Goal: Task Accomplishment & Management: Use online tool/utility

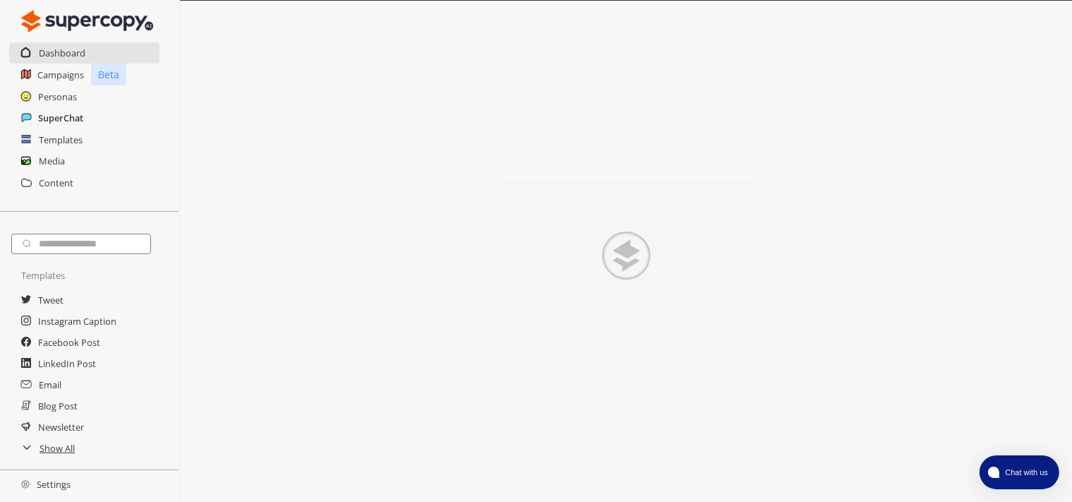
click at [61, 123] on h2 "SuperChat" at bounding box center [60, 117] width 45 height 21
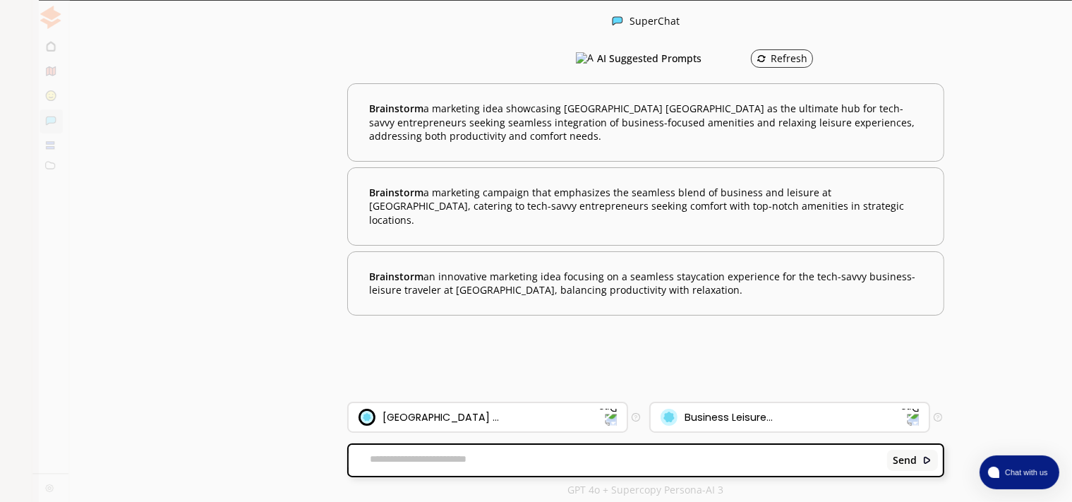
click at [112, 174] on div "Turning Reviews to Gold" at bounding box center [136, 165] width 166 height 21
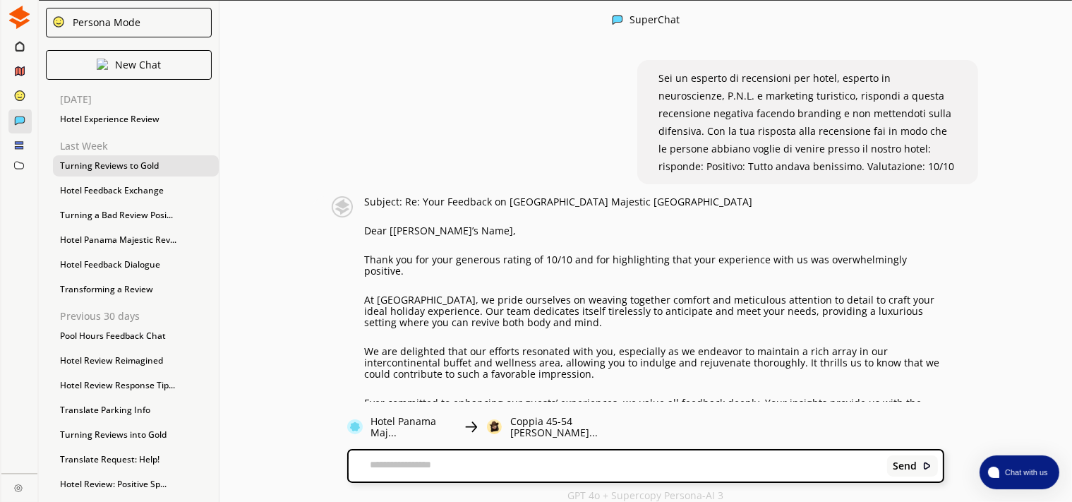
click at [421, 462] on textarea at bounding box center [616, 466] width 534 height 14
paste textarea "**********"
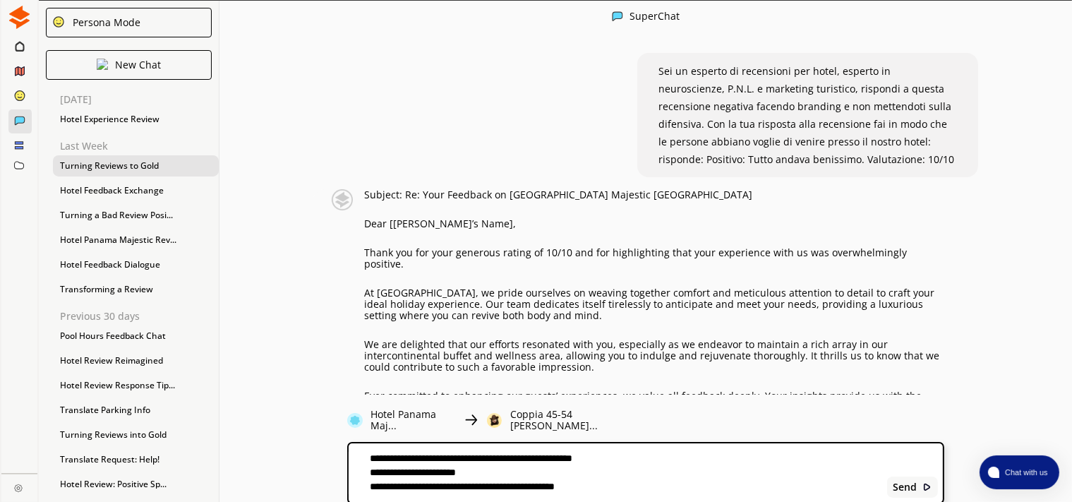
type textarea "**********"
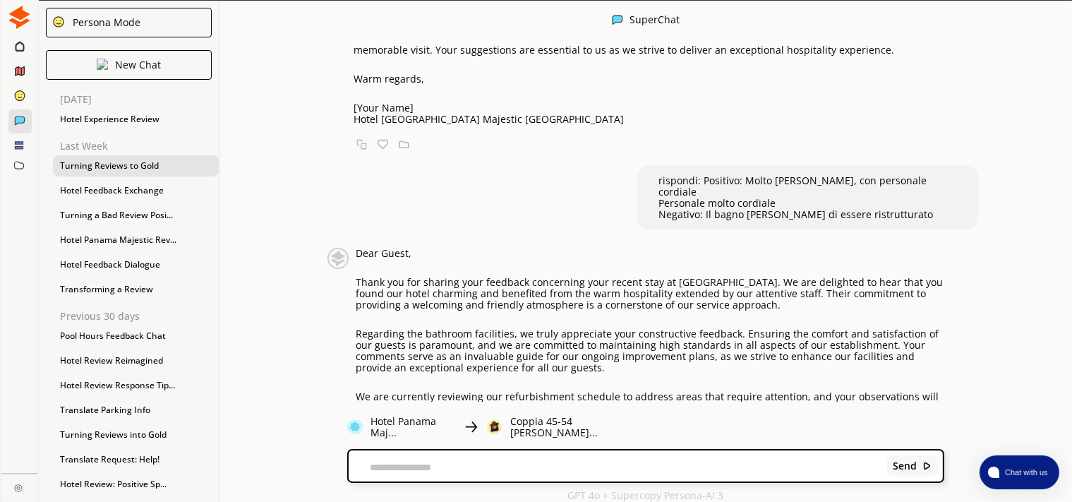
scroll to position [2890, 0]
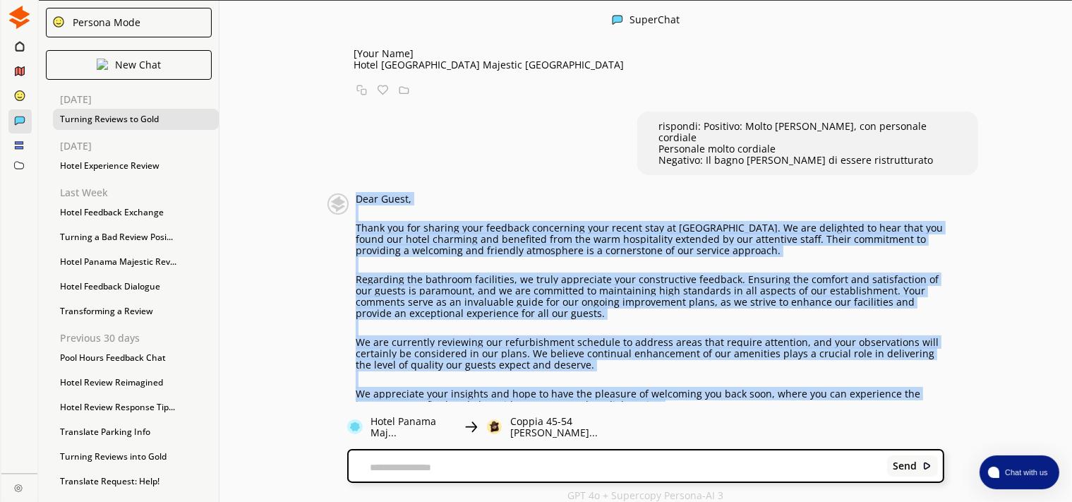
drag, startPoint x: 412, startPoint y: 323, endPoint x: 358, endPoint y: 94, distance: 235.7
click at [358, 193] on div "Dear Guest, Thank you for sharing your feedback concerning your recent stay at …" at bounding box center [650, 336] width 589 height 287
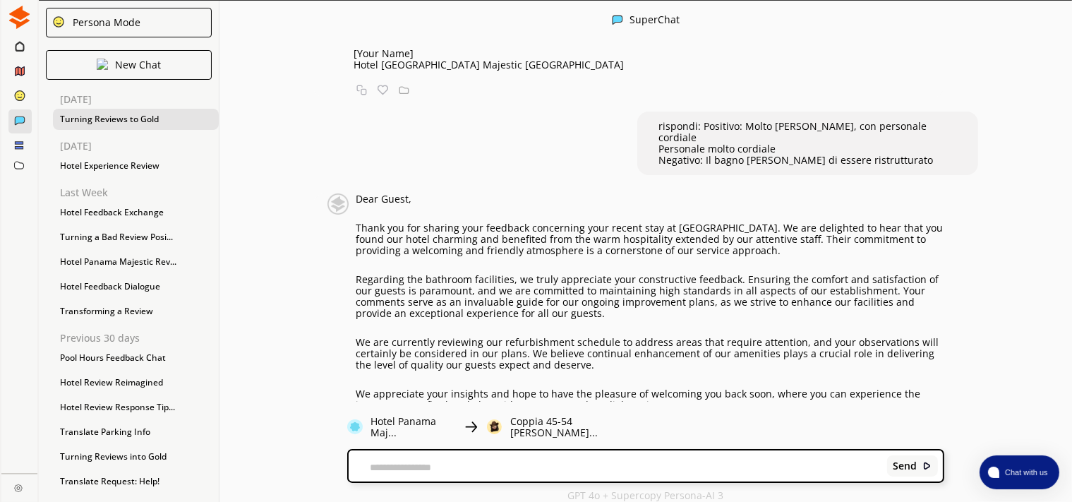
click at [462, 428] on p "Warm regards," at bounding box center [650, 433] width 589 height 11
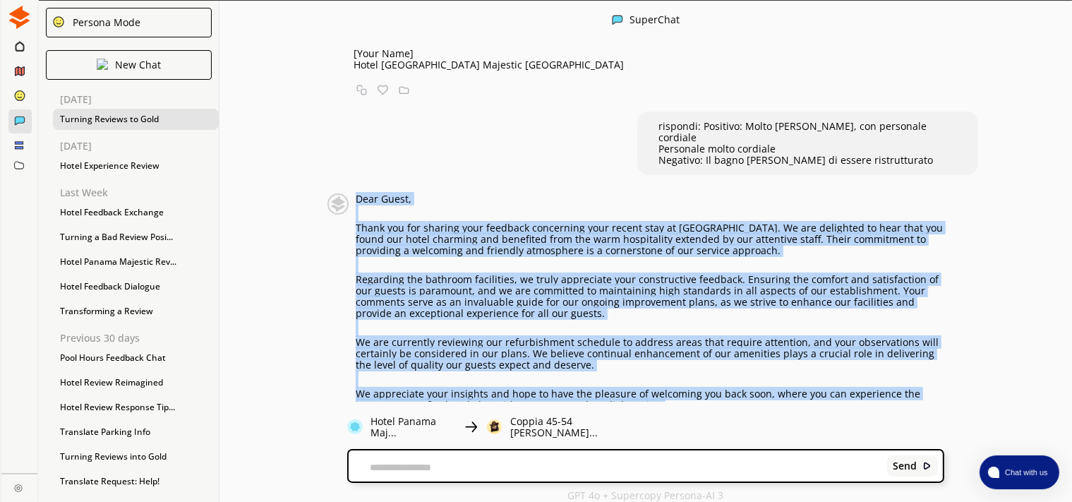
drag, startPoint x: 428, startPoint y: 332, endPoint x: 352, endPoint y: 97, distance: 247.1
click at [352, 193] on div "Dear Guest, Thank you for sharing your feedback concerning your recent stay at …" at bounding box center [636, 336] width 617 height 287
copy div "Dear Guest, Thank you for sharing your feedback concerning your recent stay at …"
drag, startPoint x: 429, startPoint y: 328, endPoint x: 346, endPoint y: 229, distance: 129.8
click at [346, 252] on div "Dear Guest, Thank you for sharing your feedback concerning your recent stay at …" at bounding box center [636, 336] width 617 height 287
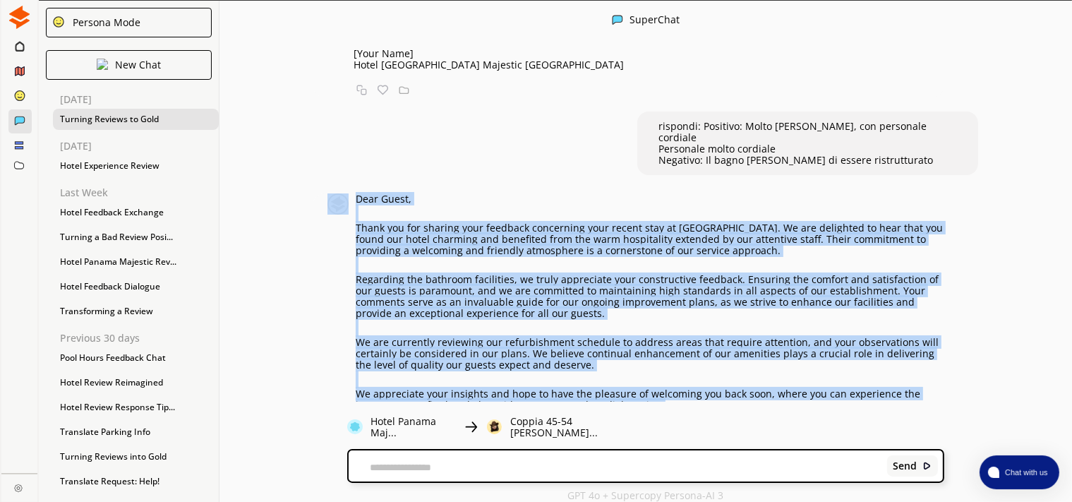
copy div "Dear Guest, Thank you for sharing your feedback concerning your recent stay at …"
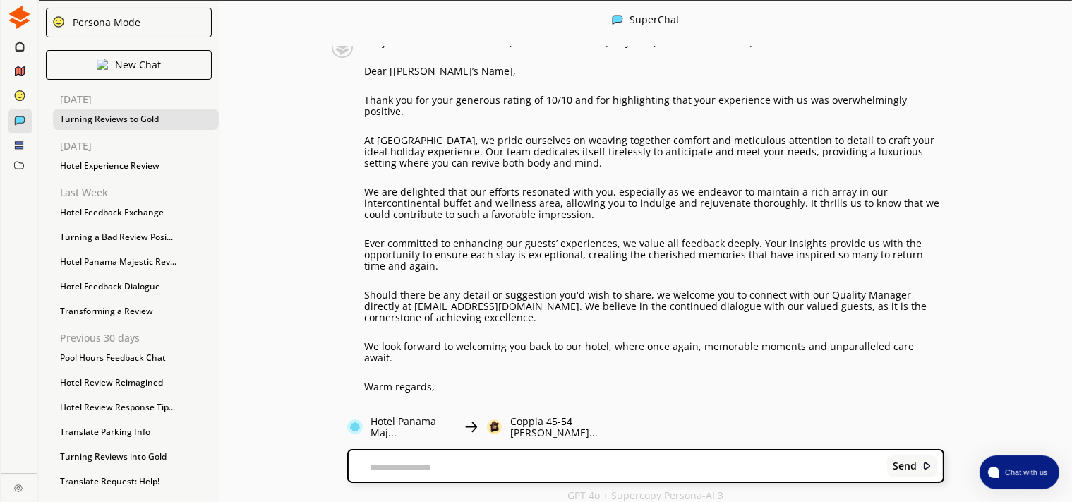
scroll to position [162, 0]
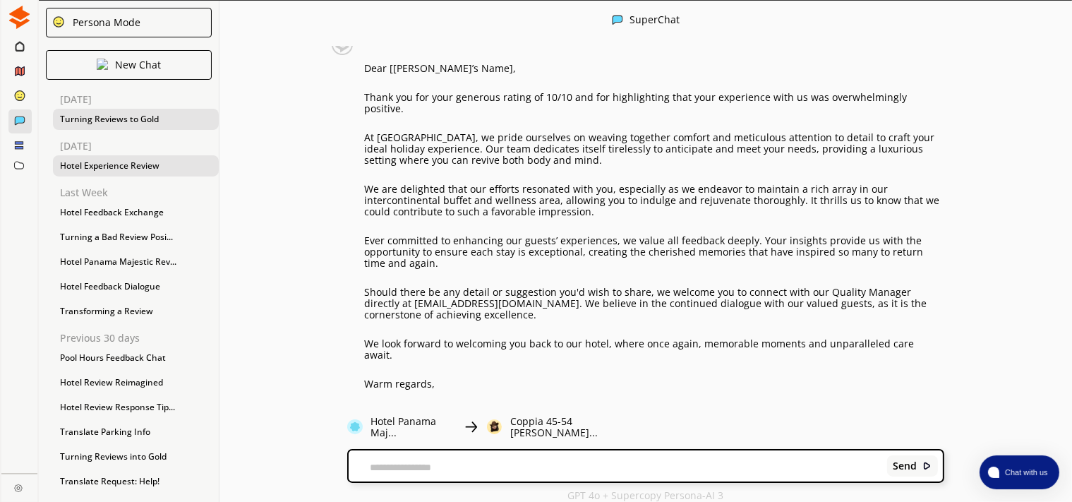
click at [97, 168] on div "Hotel Experience Review" at bounding box center [136, 165] width 166 height 21
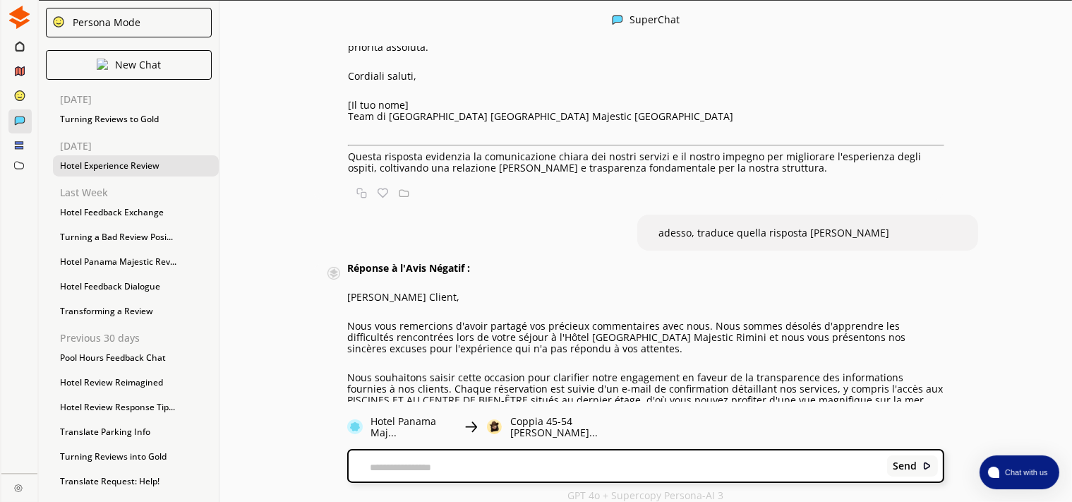
scroll to position [2376, 0]
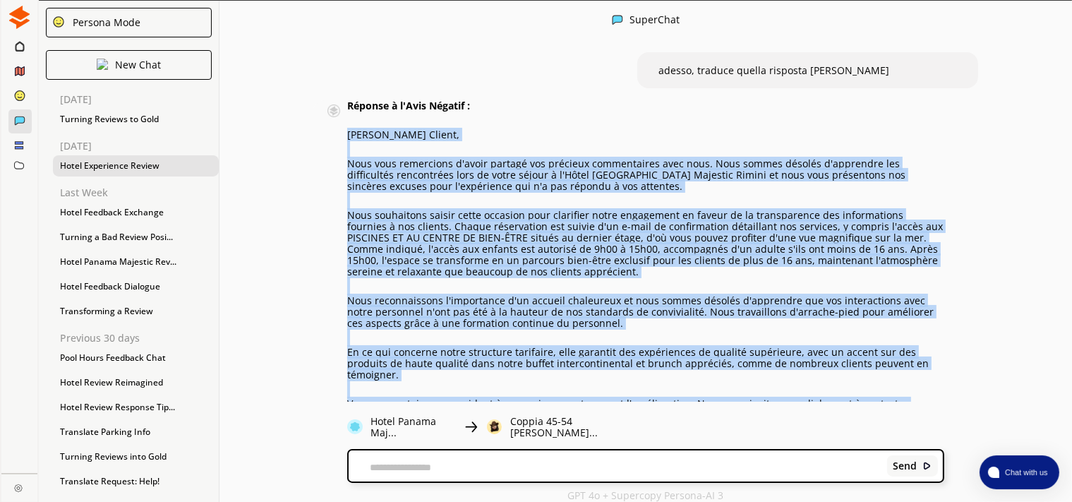
drag, startPoint x: 347, startPoint y: 64, endPoint x: 671, endPoint y: 371, distance: 446.3
click at [671, 371] on div "Réponse à l'Avis Négatif : [PERSON_NAME] Client, Nous vous remercions d'avoir p…" at bounding box center [645, 346] width 596 height 493
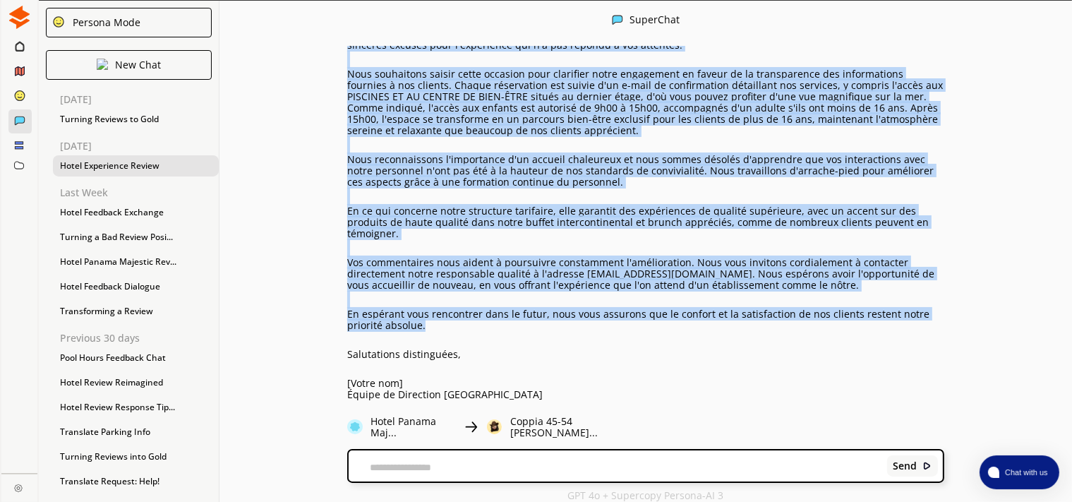
scroll to position [2539, 0]
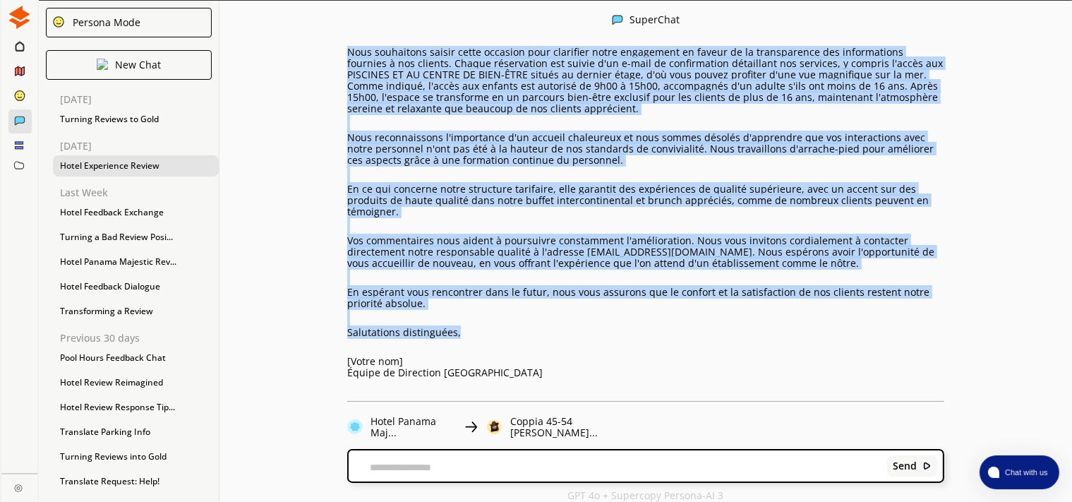
copy div "Lore Ipsumd, Sita cons adipiscing e'seddo eiusmod tem incididu utlaboreetdo mag…"
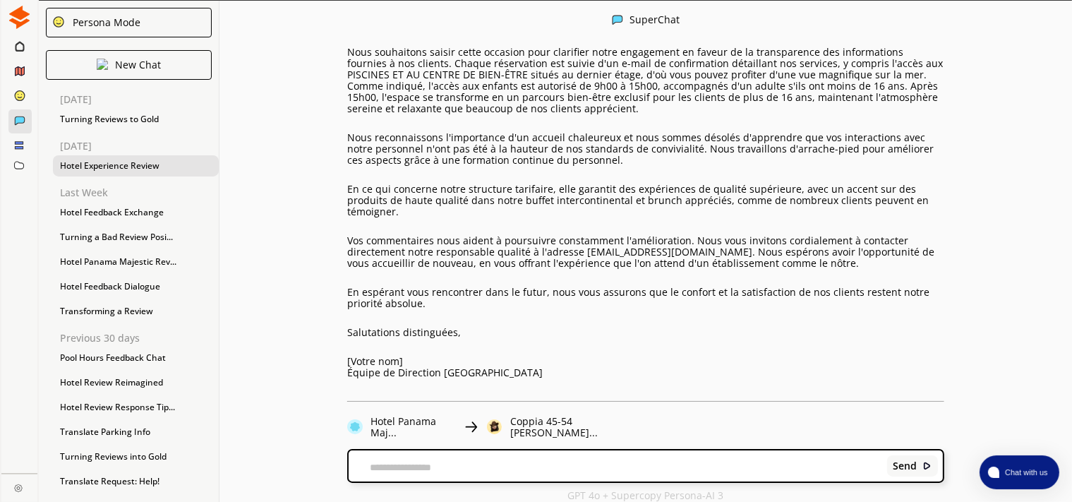
click at [483, 450] on div "Send" at bounding box center [646, 465] width 594 height 31
click at [483, 462] on textarea at bounding box center [616, 467] width 534 height 11
paste textarea "**********"
type textarea "**********"
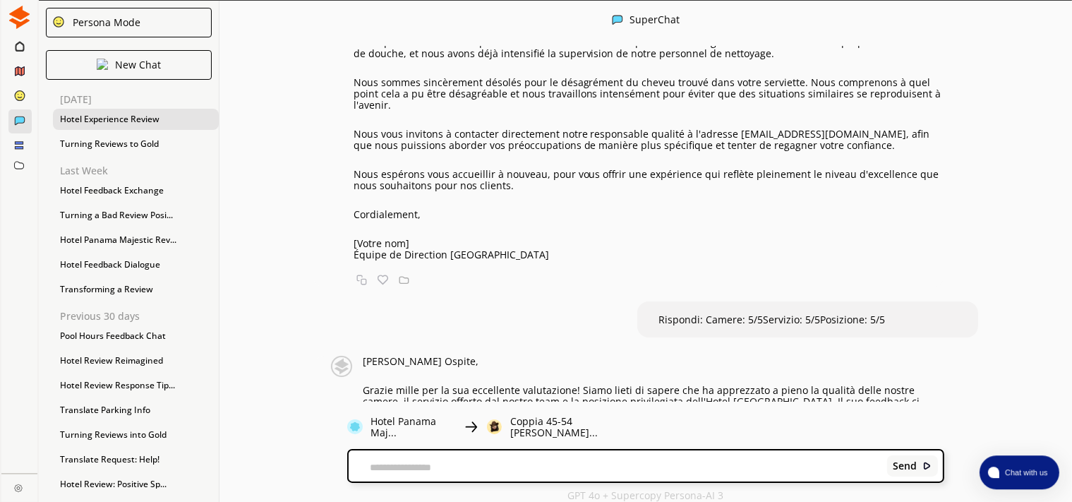
scroll to position [0, 0]
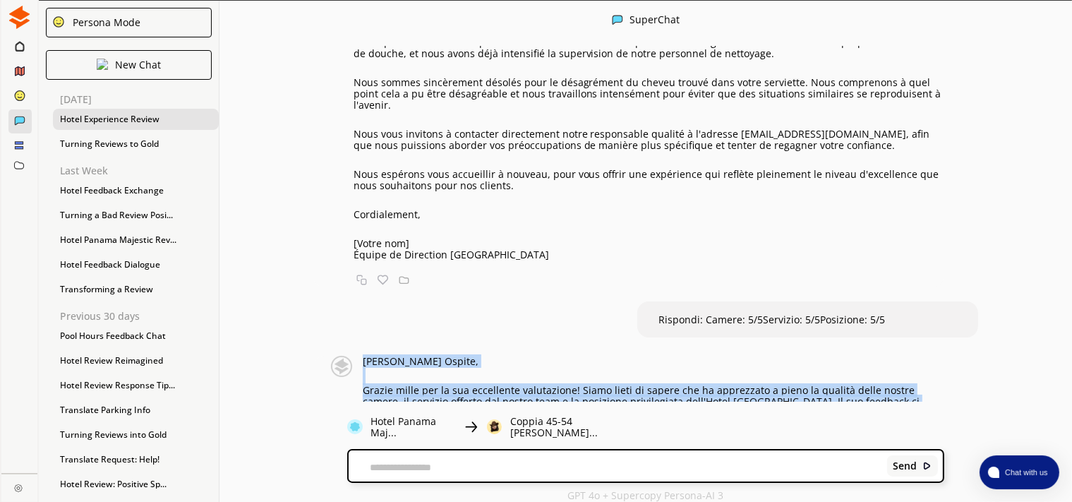
drag, startPoint x: 365, startPoint y: 219, endPoint x: 439, endPoint y: 345, distance: 146.5
click at [439, 356] on div "[PERSON_NAME] Ospite, Grazie mille per la sua eccellente valutazione! Siamo lie…" at bounding box center [653, 442] width 581 height 172
copy div "[PERSON_NAME] Ospite, Grazie mille per la sua eccellente valutazione! Siamo lie…"
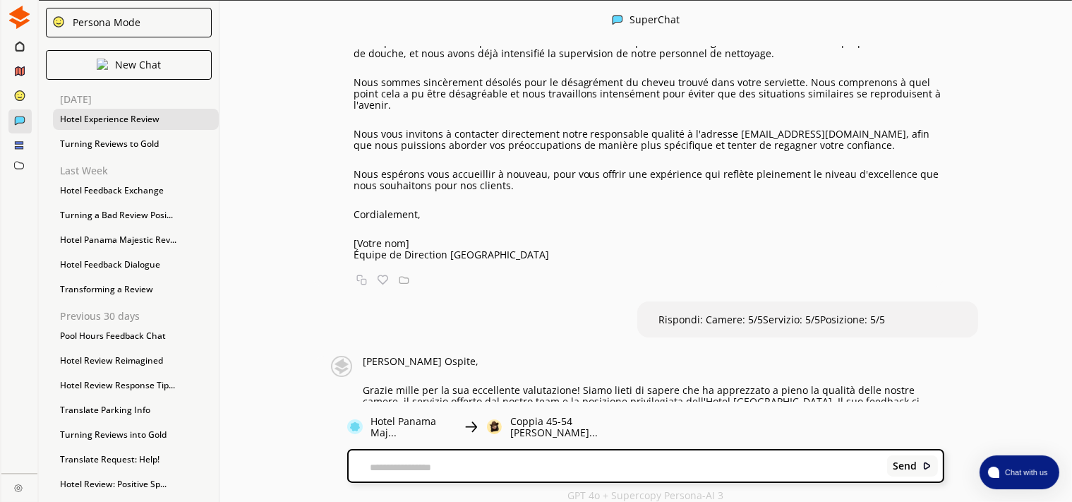
click at [433, 462] on textarea at bounding box center [616, 467] width 534 height 11
paste textarea "**********"
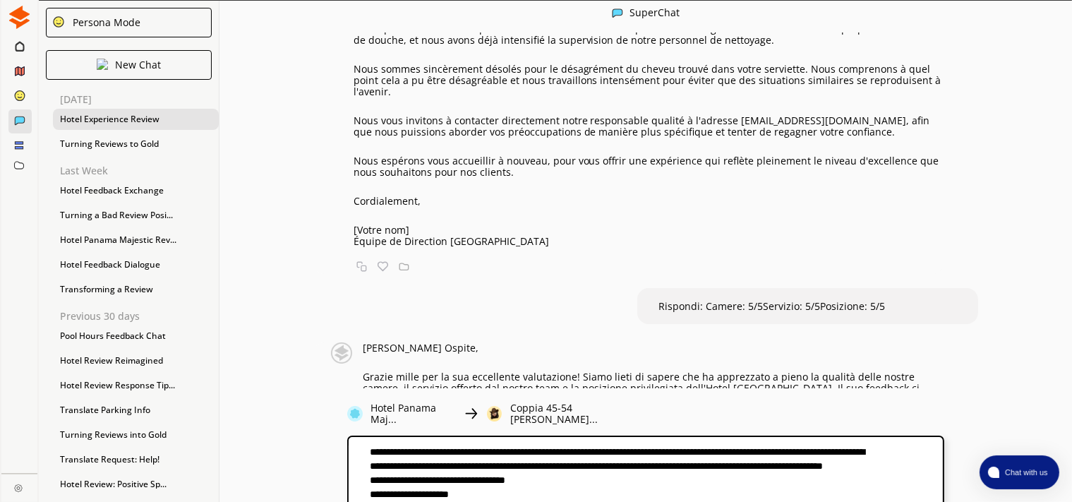
type textarea "**********"
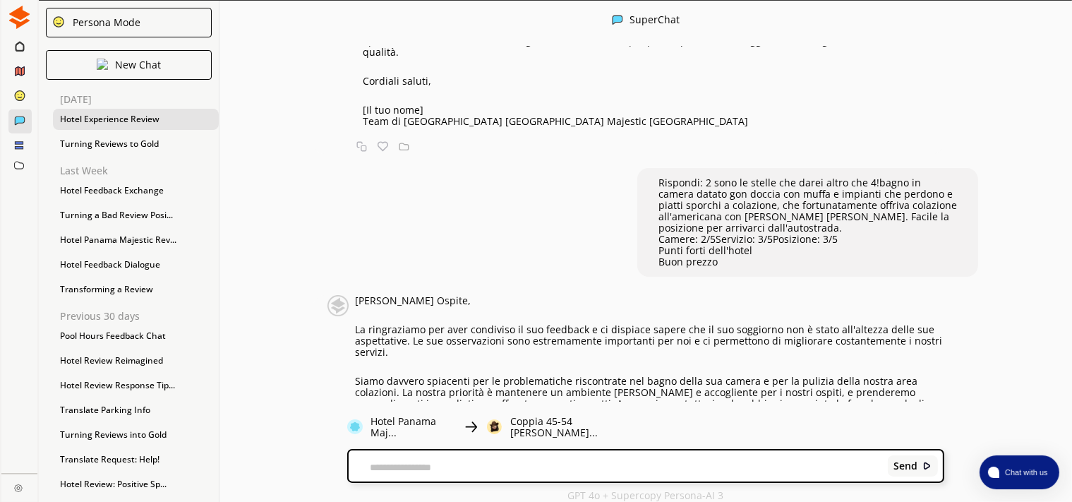
scroll to position [5045, 0]
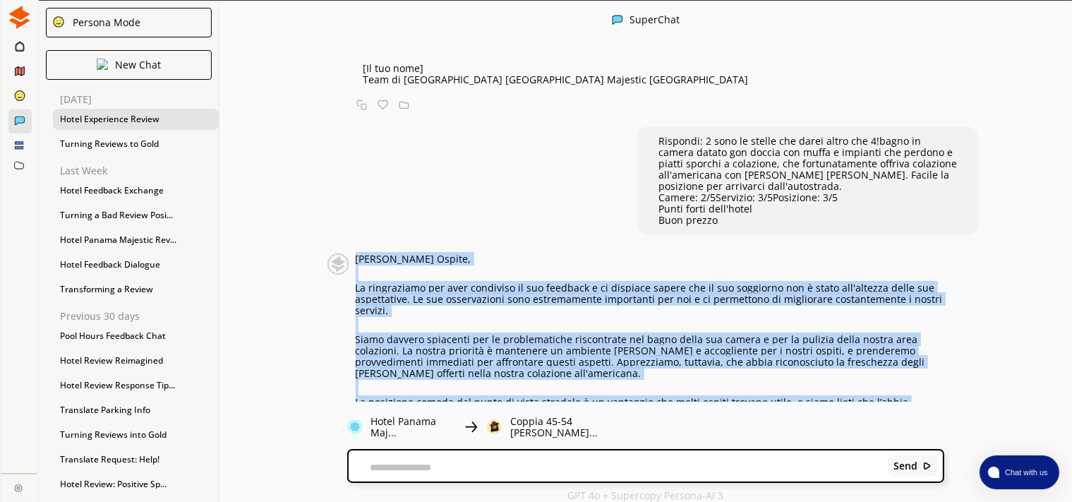
drag, startPoint x: 438, startPoint y: 339, endPoint x: 358, endPoint y: 114, distance: 238.9
click at [358, 253] on div "[PERSON_NAME], La ringraziamo per aver condiviso il suo feedback e ci dispiace …" at bounding box center [650, 402] width 589 height 298
copy div "Loremip Dolors, Am consectetur adi elit seddoeius te inc utlabore e do magnaali…"
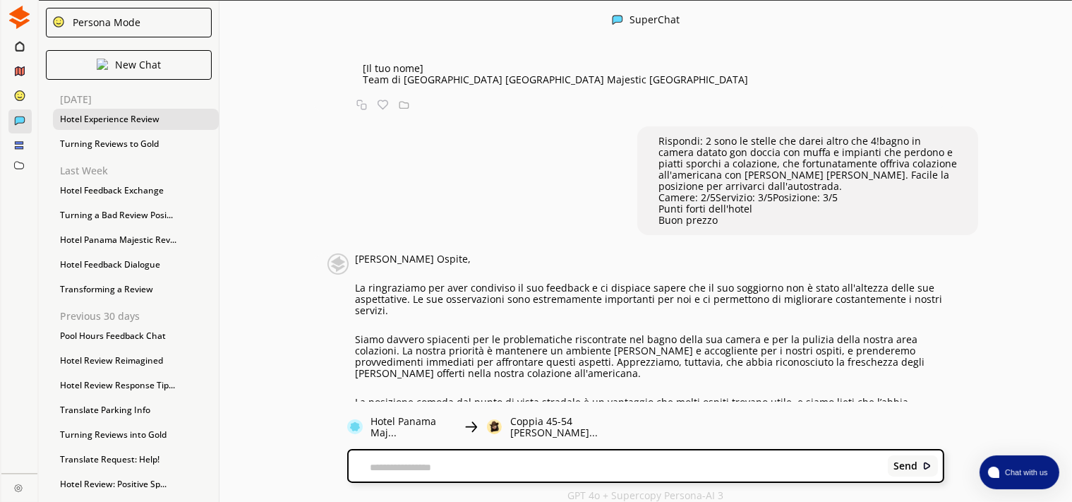
click at [416, 453] on div "Send" at bounding box center [646, 465] width 594 height 31
click at [419, 462] on textarea at bounding box center [616, 467] width 534 height 11
paste textarea "**********"
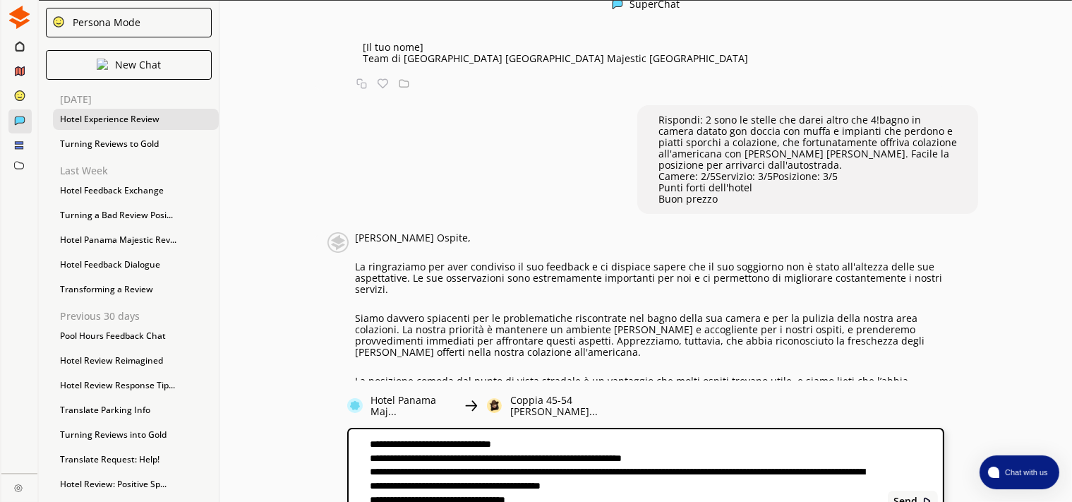
scroll to position [0, 0]
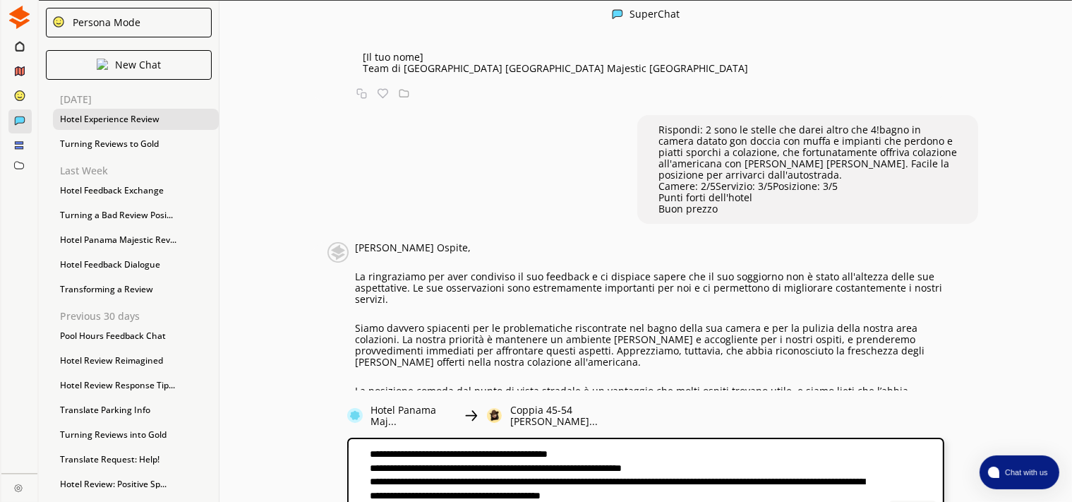
type textarea "**********"
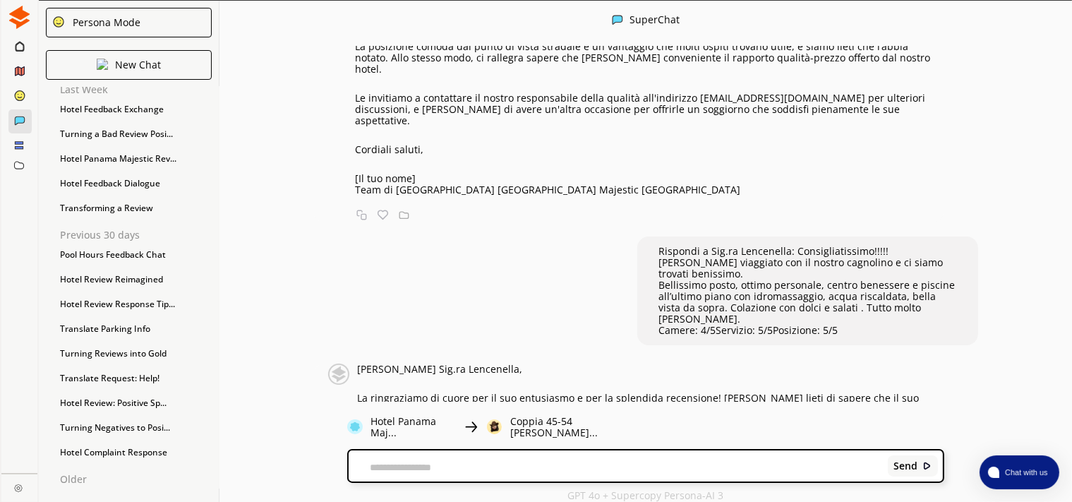
scroll to position [5424, 0]
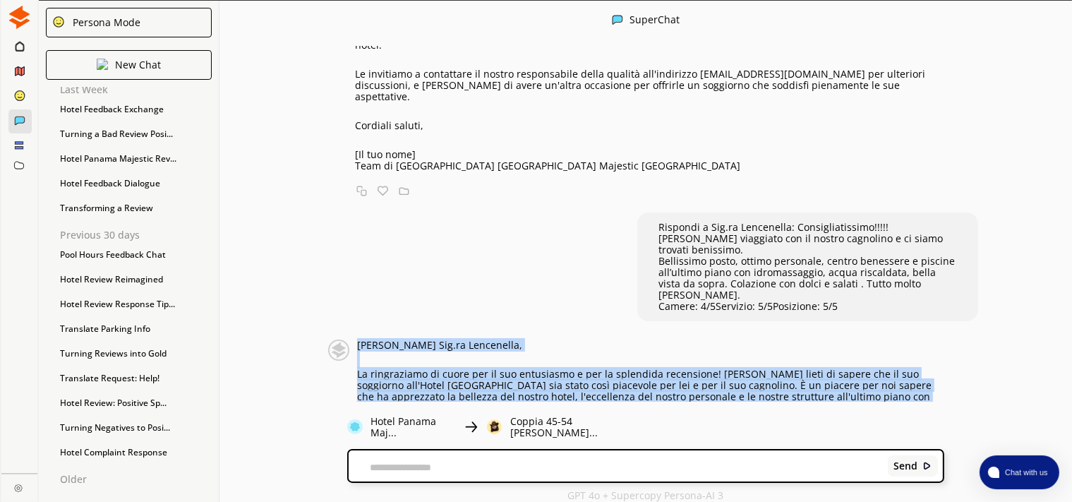
drag, startPoint x: 440, startPoint y: 337, endPoint x: 357, endPoint y: 155, distance: 200.6
click at [357, 340] on div "[PERSON_NAME] Sig.ra Lencenella, La ringraziamo di cuore per il suo entusiasmo …" at bounding box center [650, 452] width 587 height 224
copy div "[PERSON_NAME] Sig.ra Lencenella, La ringraziamo di cuore per il suo entusiasmo …"
